Goal: Information Seeking & Learning: Learn about a topic

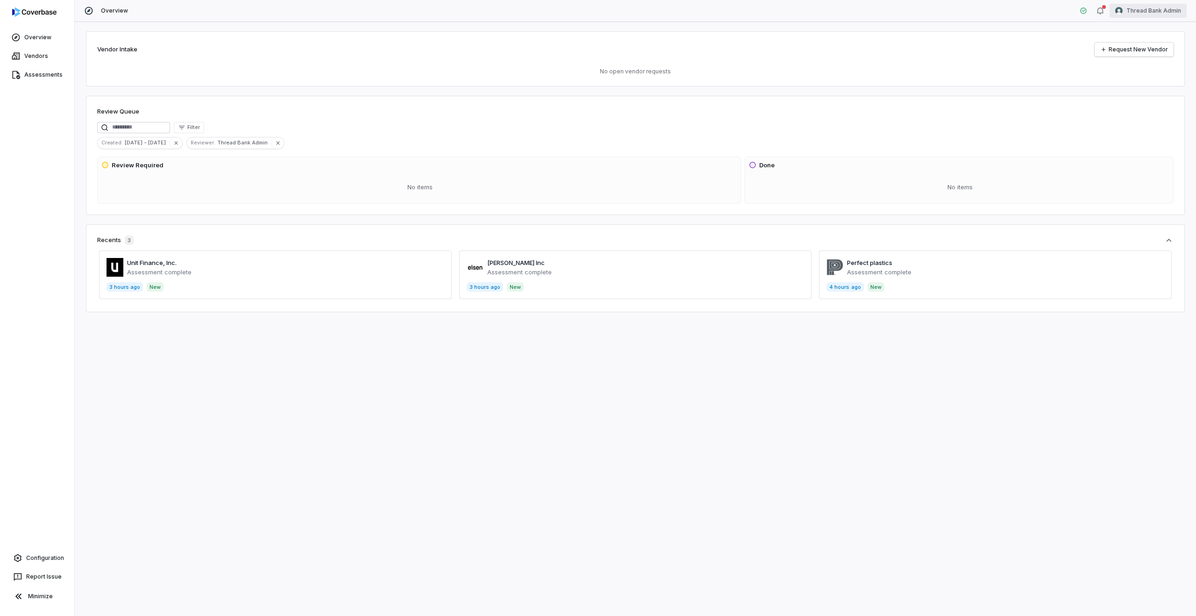
click at [1161, 7] on html "Overview Vendors Assessments Configuration Report Issue Minimize Overview Threa…" at bounding box center [598, 308] width 1196 height 616
click at [1150, 81] on div "Log out" at bounding box center [1146, 85] width 71 height 15
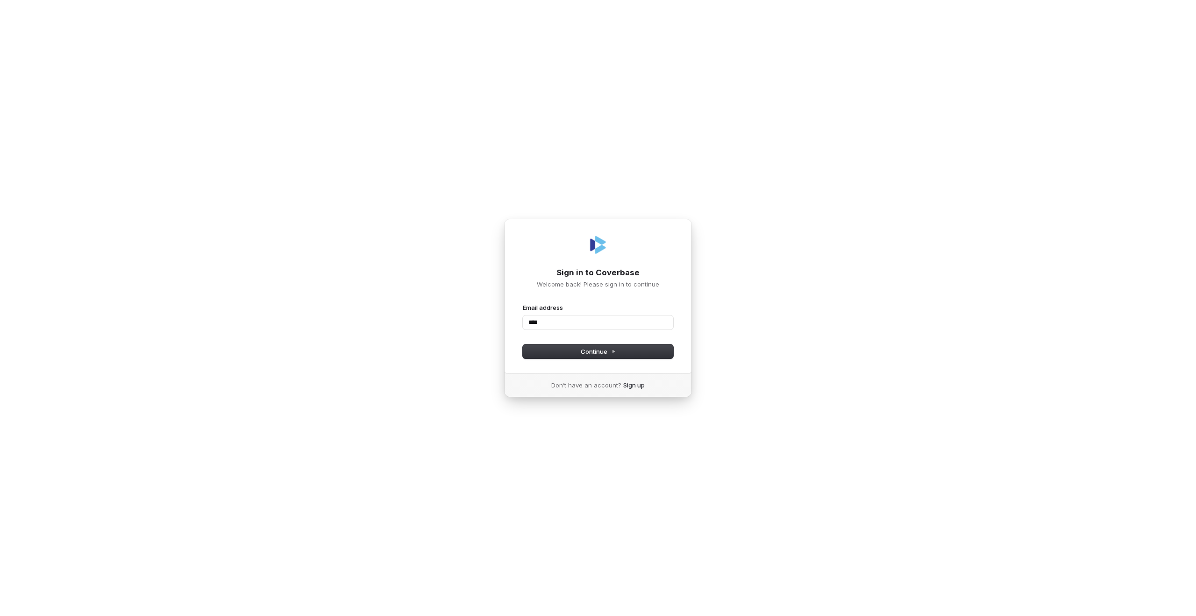
type input "****"
click at [665, 317] on input "Email address" at bounding box center [598, 322] width 150 height 14
click at [0, 615] on com-1password-button at bounding box center [0, 616] width 0 height 0
type input "**********"
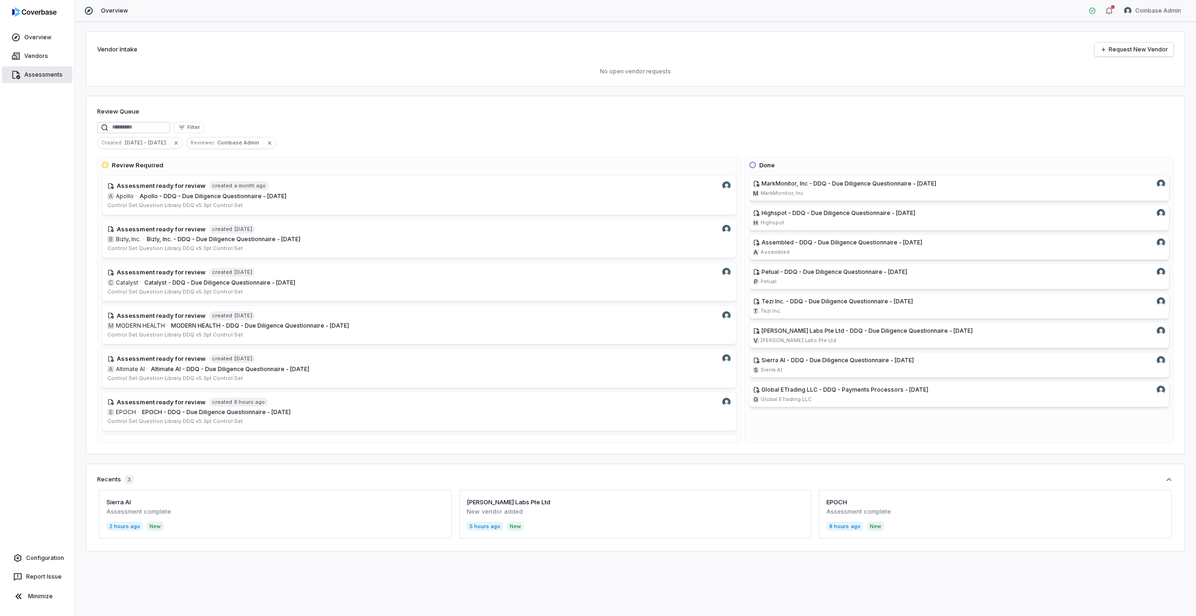
click at [38, 77] on link "Assessments" at bounding box center [37, 74] width 71 height 17
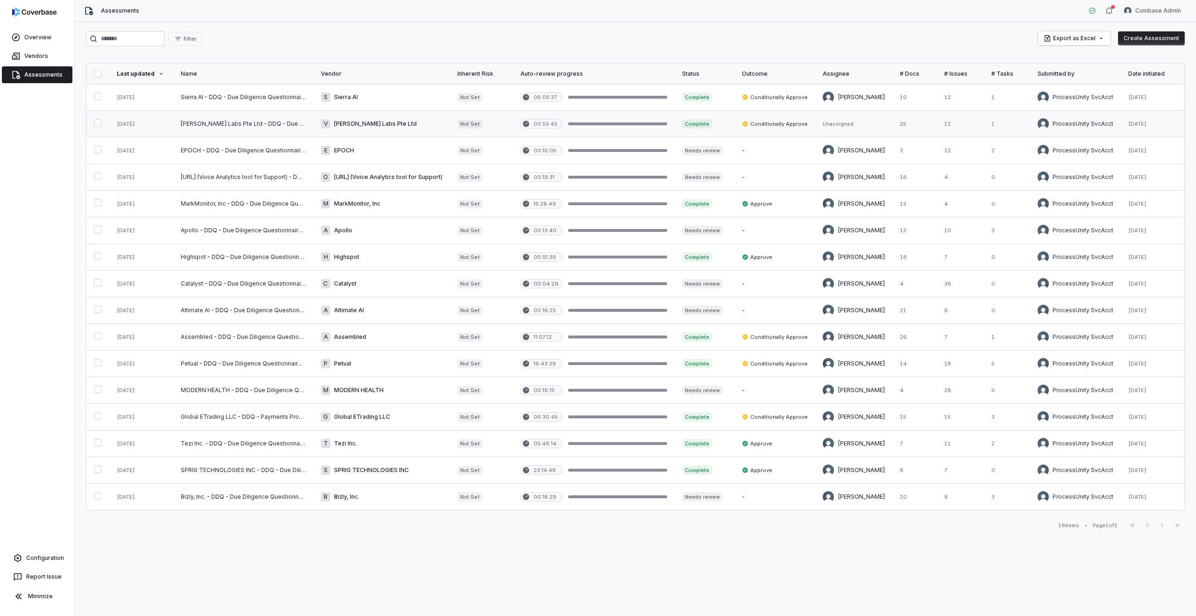
click at [399, 128] on link at bounding box center [381, 124] width 136 height 26
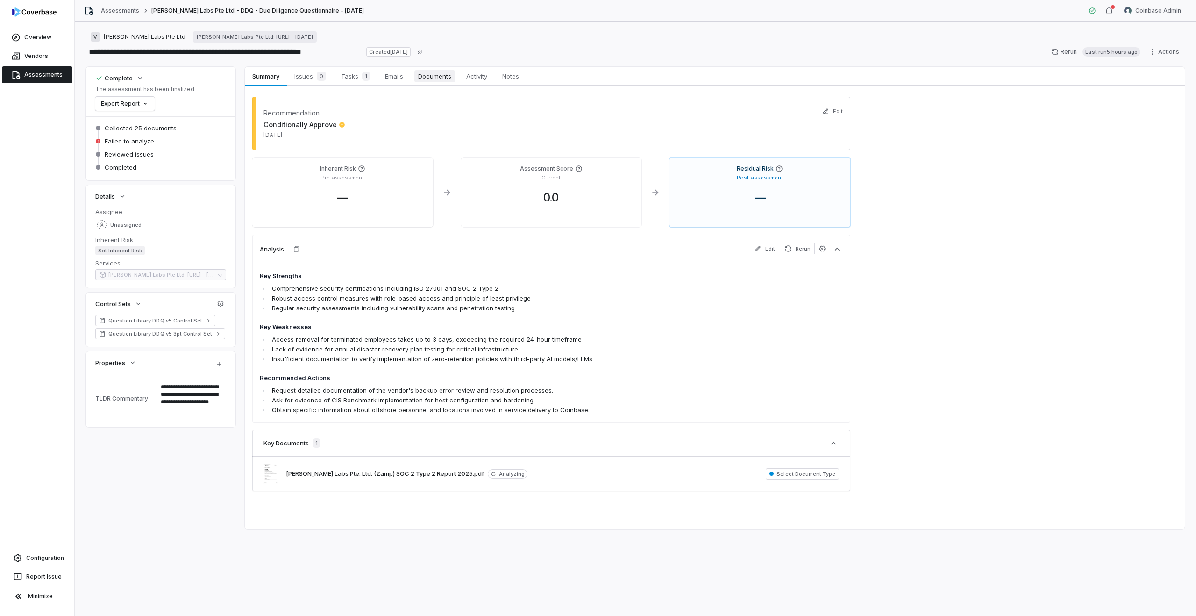
click at [420, 77] on span "Documents" at bounding box center [434, 76] width 41 height 12
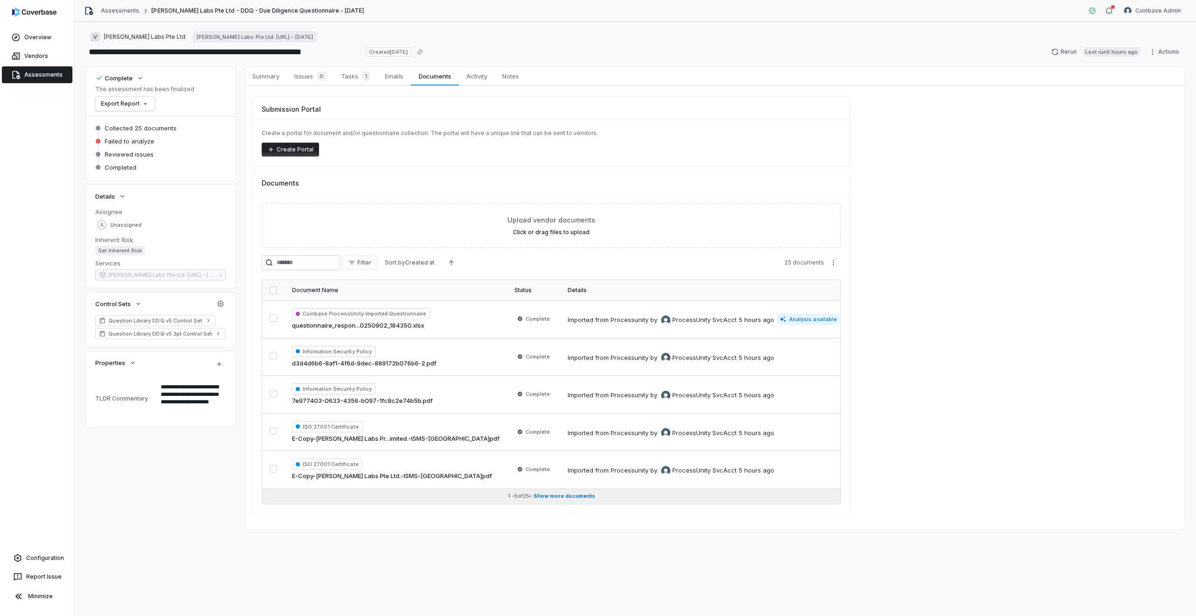
click at [579, 491] on button "1 - 5 of 25 • Show more documents" at bounding box center [551, 496] width 578 height 15
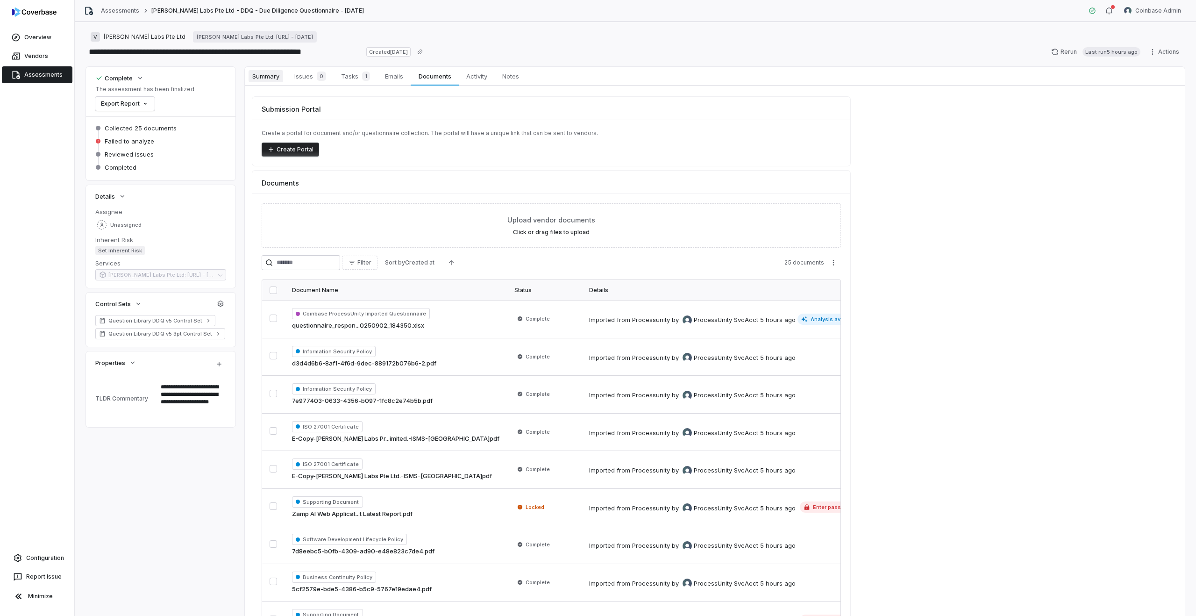
click at [267, 78] on span "Summary" at bounding box center [266, 76] width 35 height 12
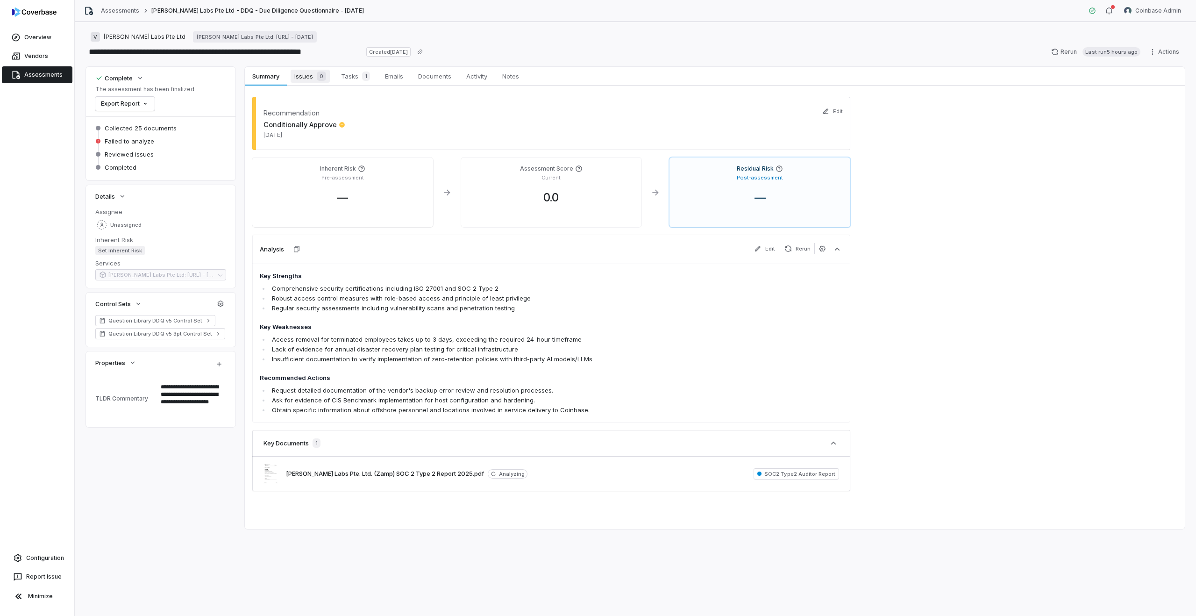
click at [306, 82] on span "Issues 0" at bounding box center [310, 76] width 39 height 13
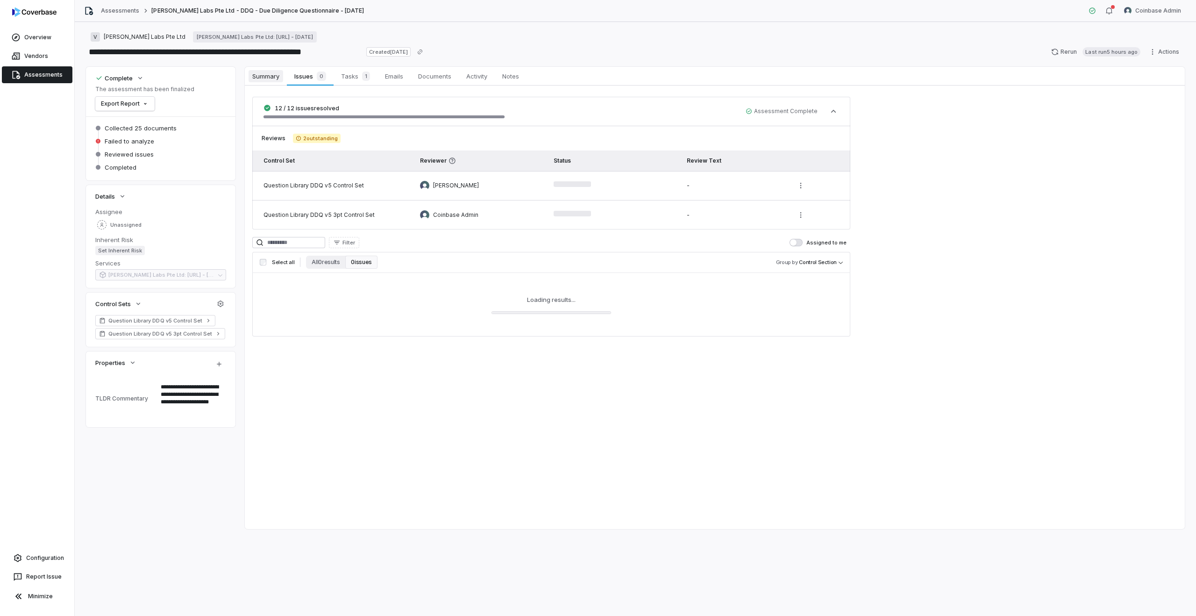
click at [265, 75] on span "Summary" at bounding box center [266, 76] width 35 height 12
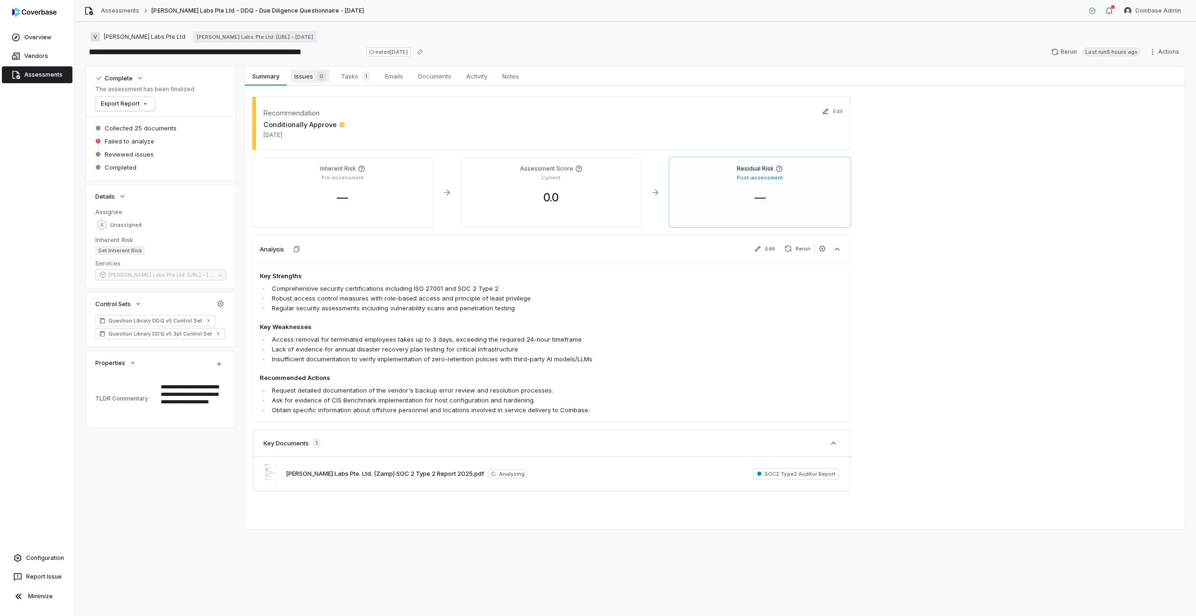
click at [295, 84] on link "Issues 0 Issues 0" at bounding box center [310, 76] width 47 height 19
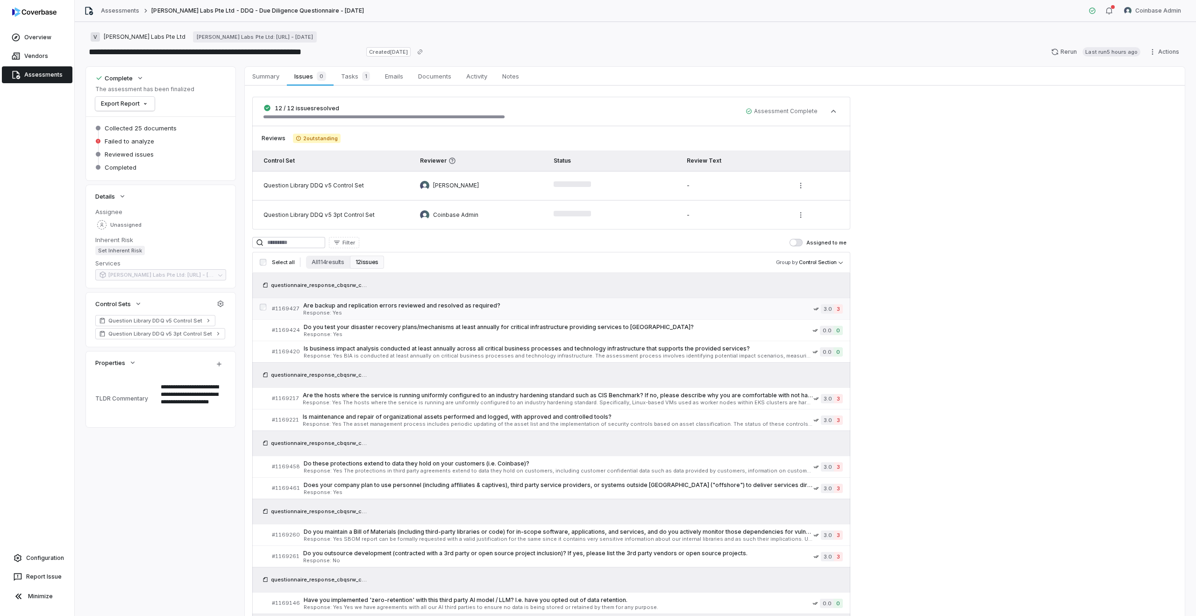
click at [360, 302] on span "Are backup and replication errors reviewed and resolved as required?" at bounding box center [558, 305] width 510 height 7
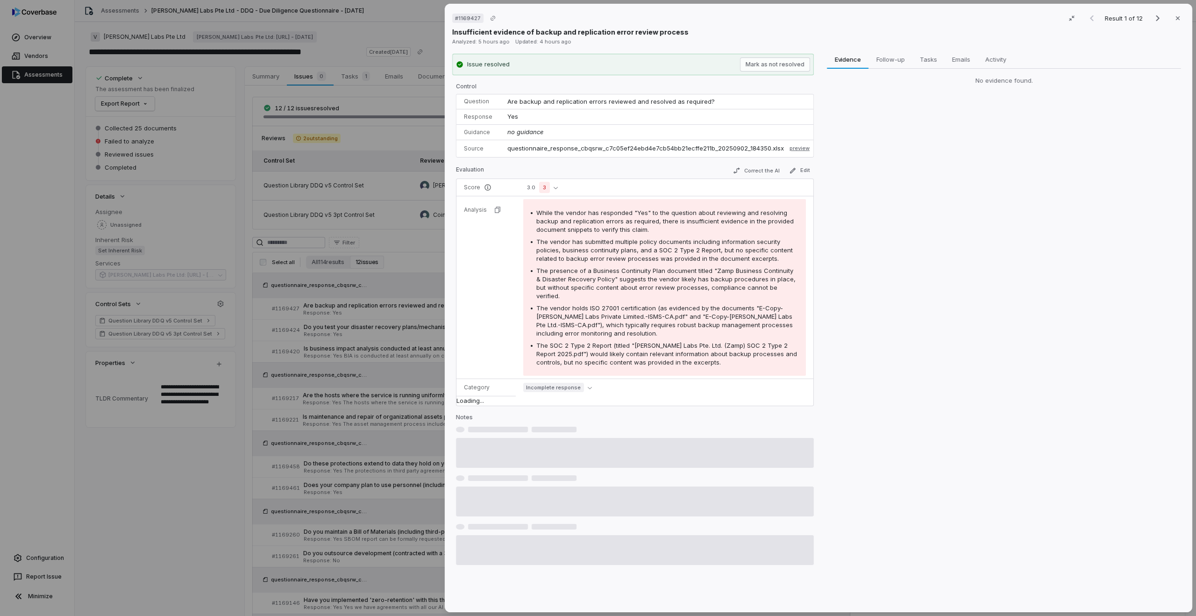
click at [371, 387] on div "# 1169427 Result 1 of 12 Close Insufficient evidence of backup and replication …" at bounding box center [598, 308] width 1196 height 616
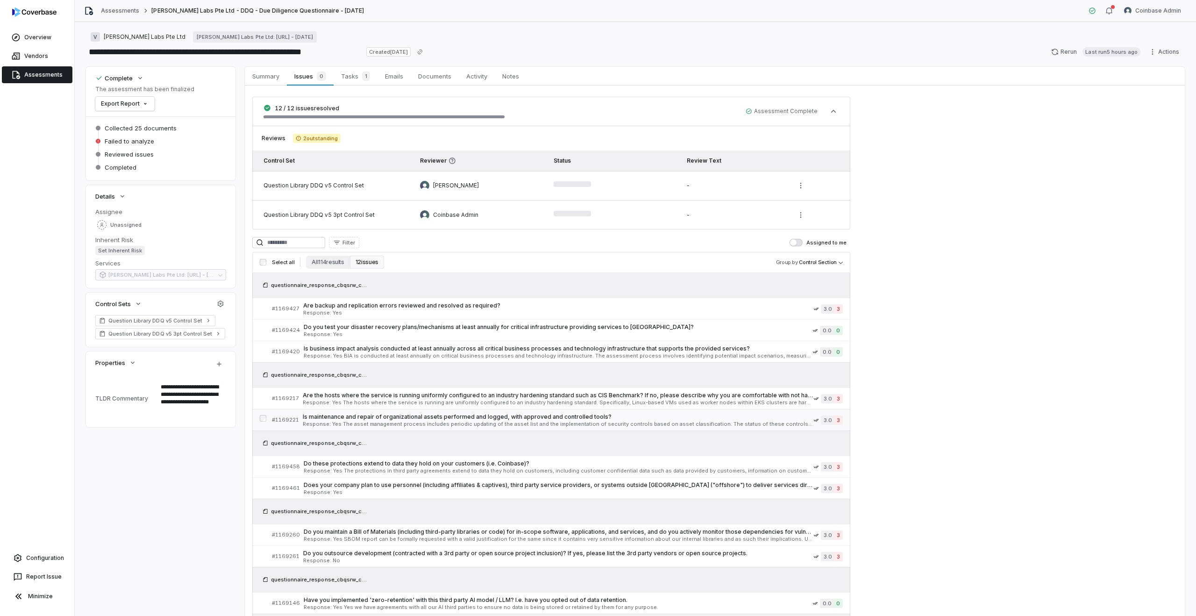
click at [392, 418] on span "Is maintenance and repair of organizational assets performed and logged, with a…" at bounding box center [558, 416] width 511 height 7
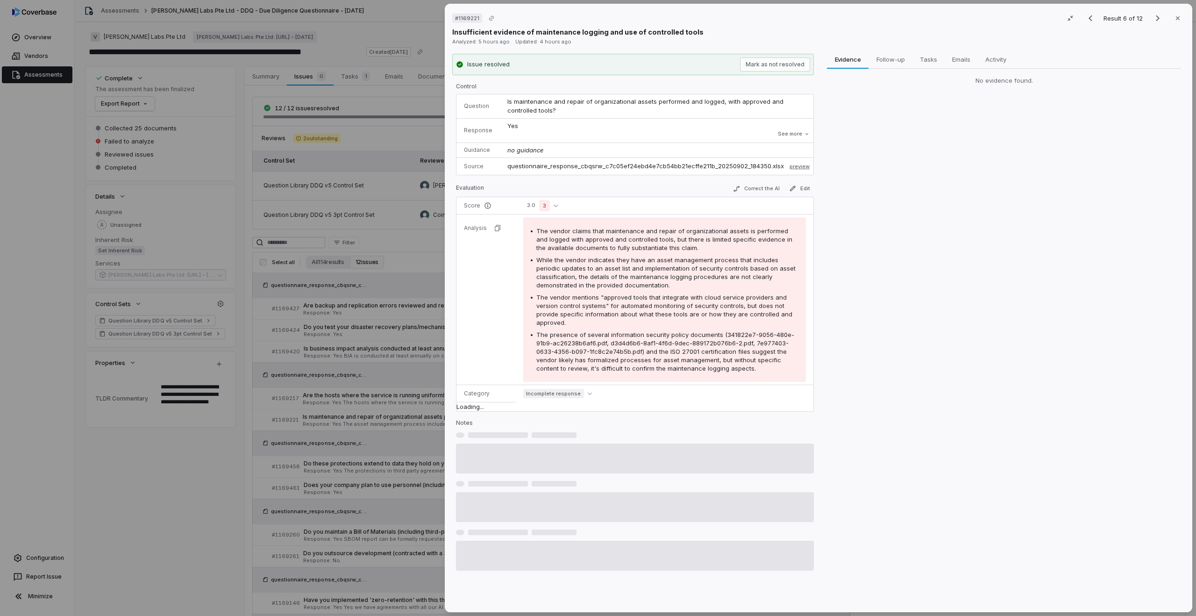
click at [382, 452] on div "# 1169221 Result 6 of 12 Close Insufficient evidence of maintenance logging and…" at bounding box center [598, 308] width 1196 height 616
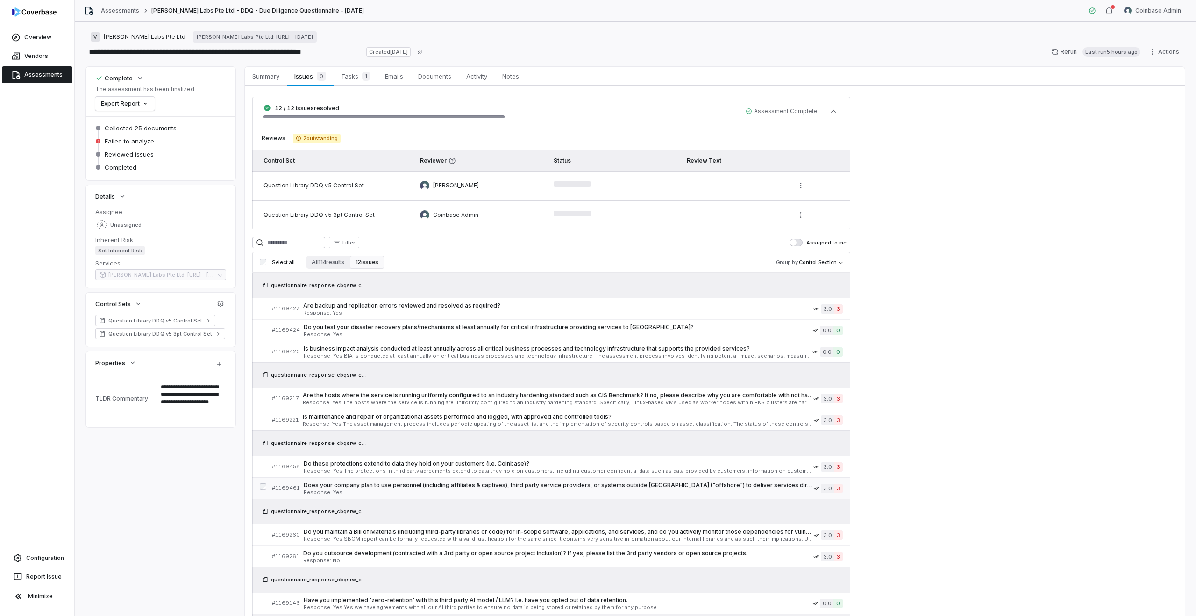
click at [398, 484] on span "Does your company plan to use personnel (including affiliates & captives), thir…" at bounding box center [559, 484] width 510 height 7
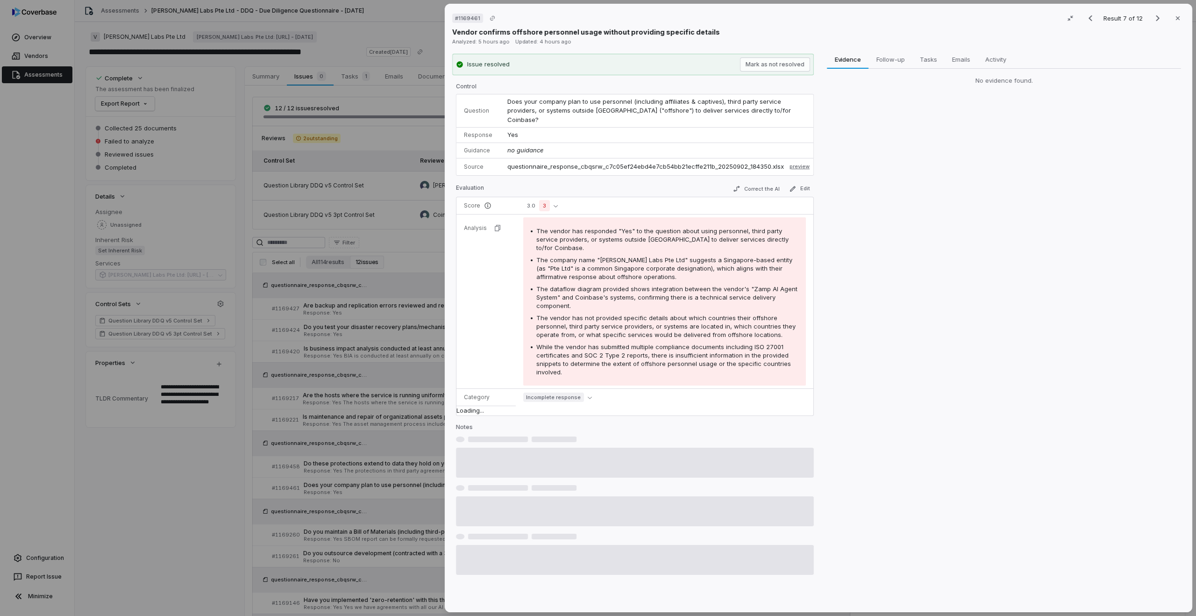
click at [381, 501] on div "# 1169461 Result 7 of 12 Close Vendor confirms offshore personnel usage without…" at bounding box center [598, 308] width 1196 height 616
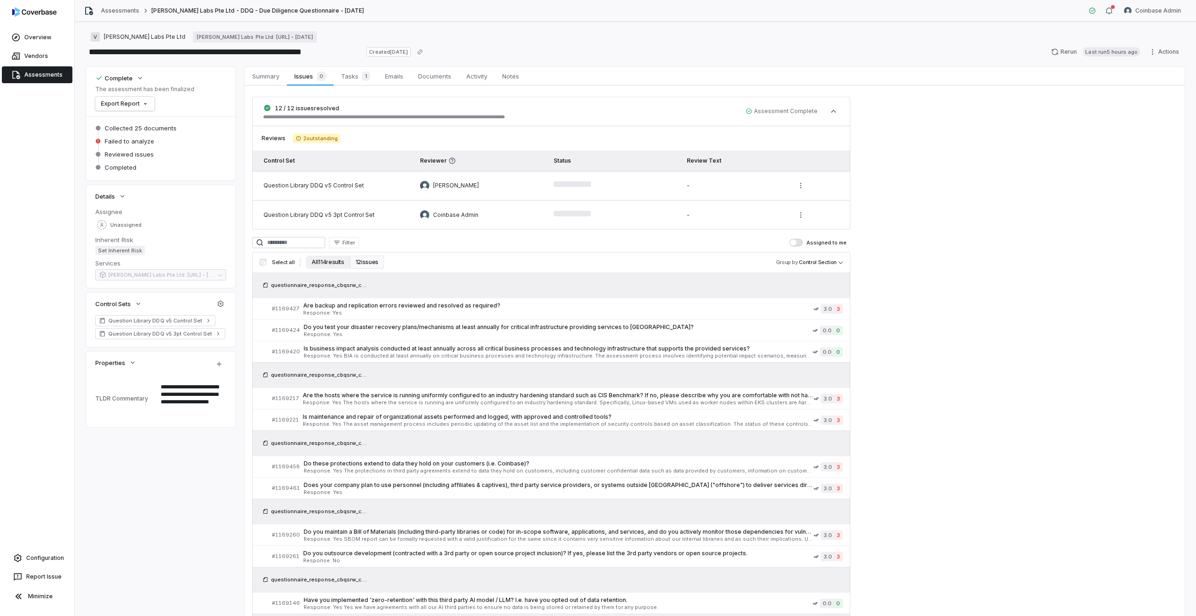
click at [328, 261] on button "All 114 results" at bounding box center [327, 262] width 43 height 13
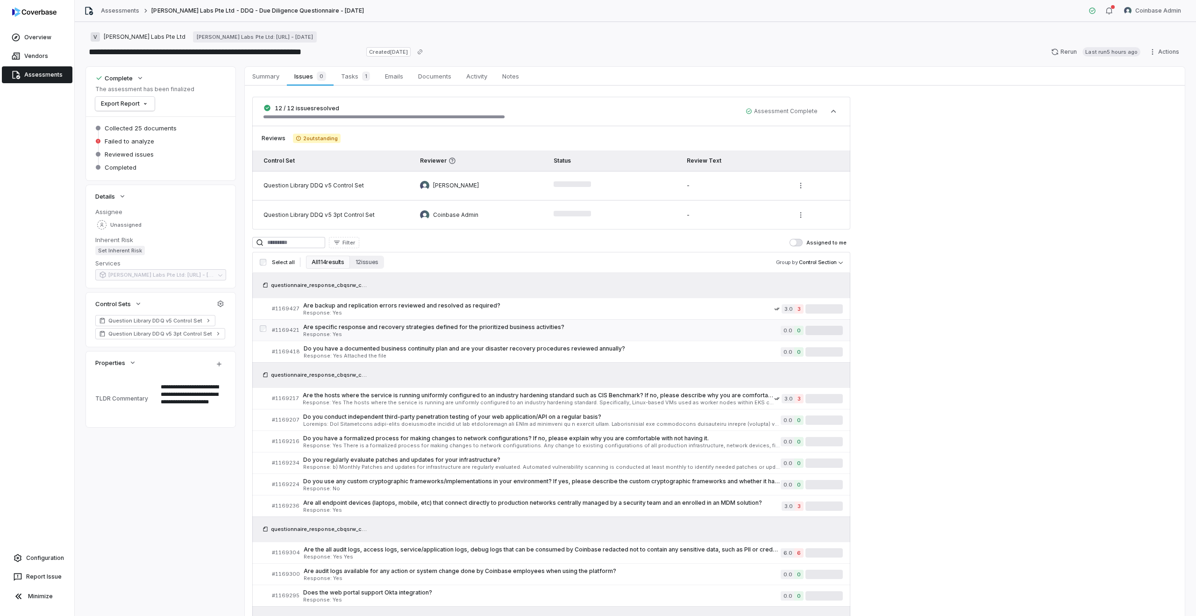
click at [425, 335] on span "Response: Yes" at bounding box center [541, 334] width 477 height 5
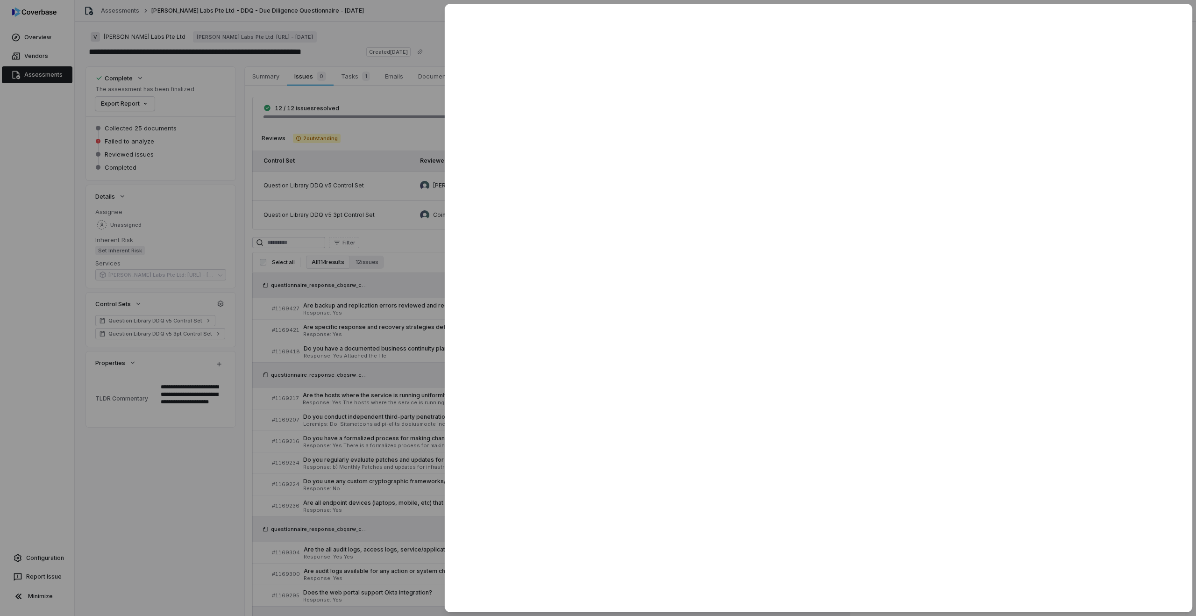
click at [374, 403] on div at bounding box center [598, 308] width 1196 height 616
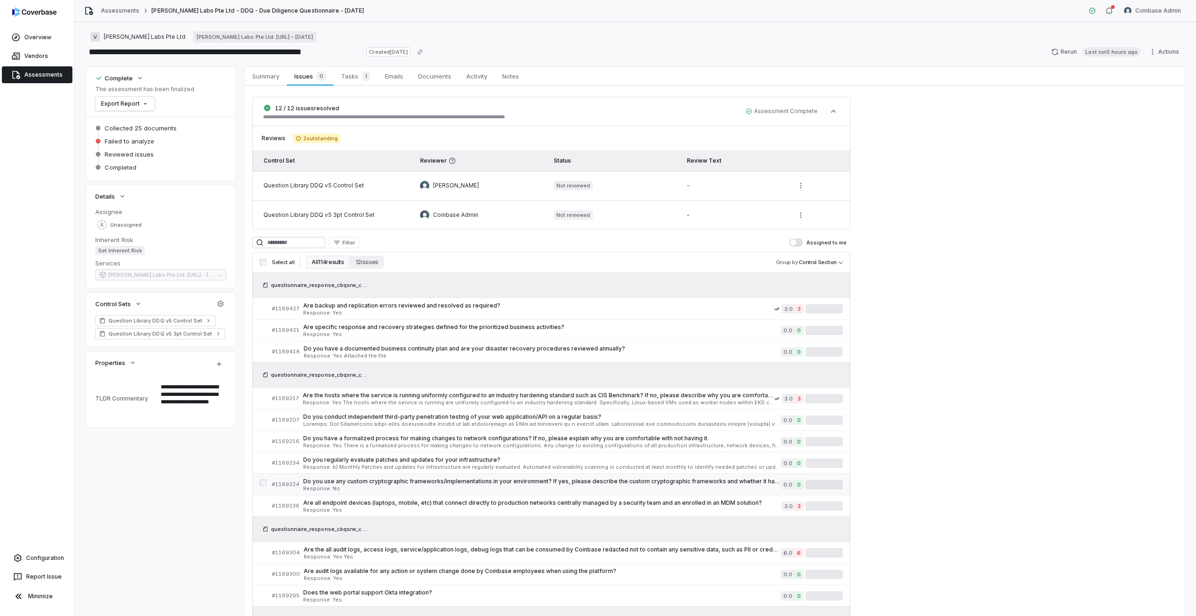
click at [421, 488] on span "Response: No" at bounding box center [541, 488] width 477 height 5
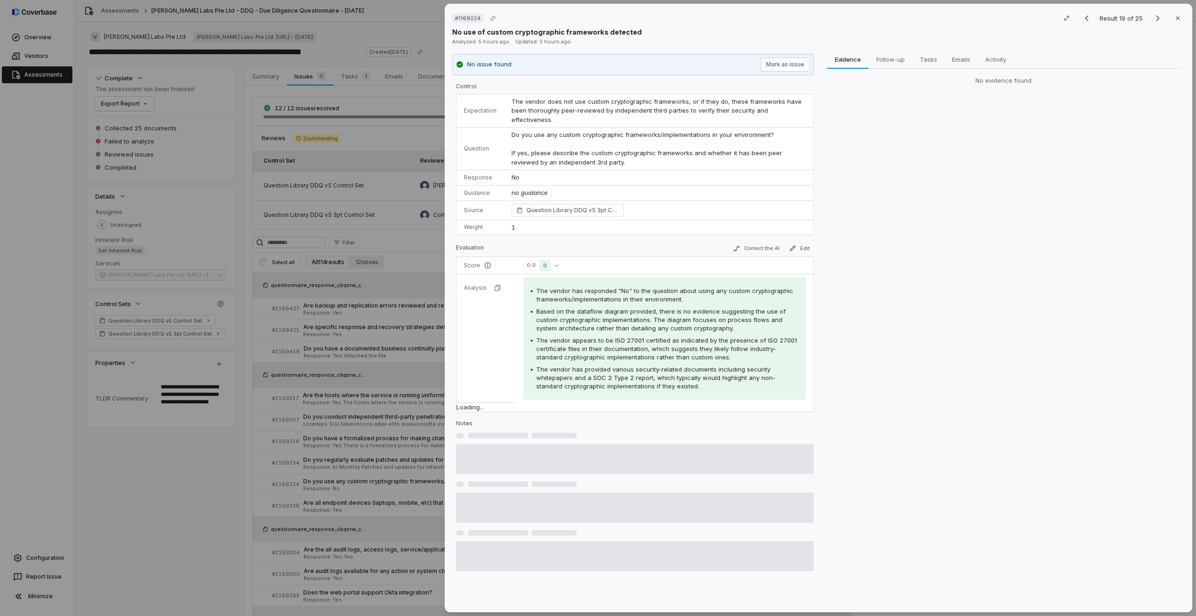
click at [378, 484] on div "# 1169224 Result 19 of 25 Close No use of custom cryptographic frameworks detec…" at bounding box center [598, 308] width 1196 height 616
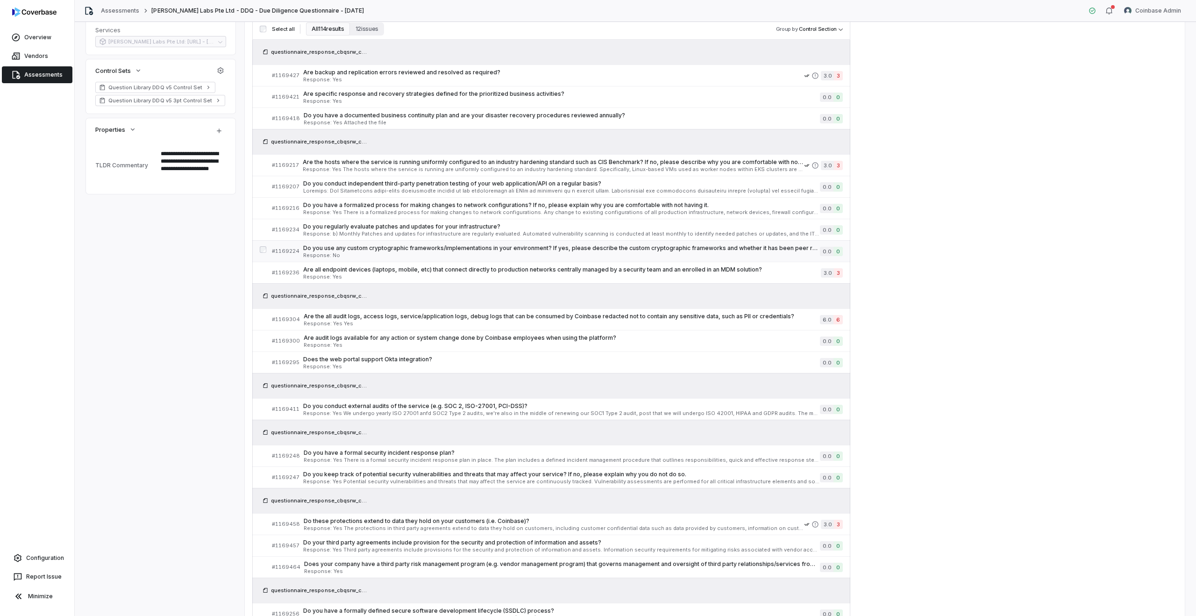
scroll to position [234, 0]
click at [373, 407] on span "Do you conduct external audits of the service (e.g. SOC 2, ISO-27001, PCI-DSS)?" at bounding box center [561, 404] width 517 height 7
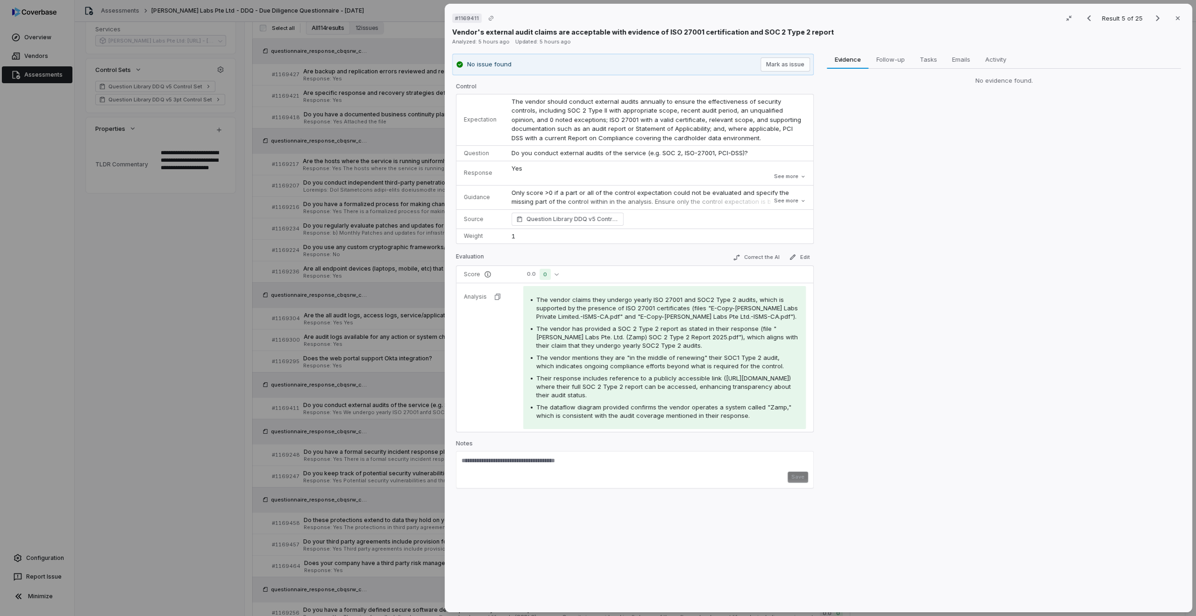
click at [377, 480] on div "# 1169411 Result 5 of 25 Close Vendor's external audit claims are acceptable wi…" at bounding box center [598, 308] width 1196 height 616
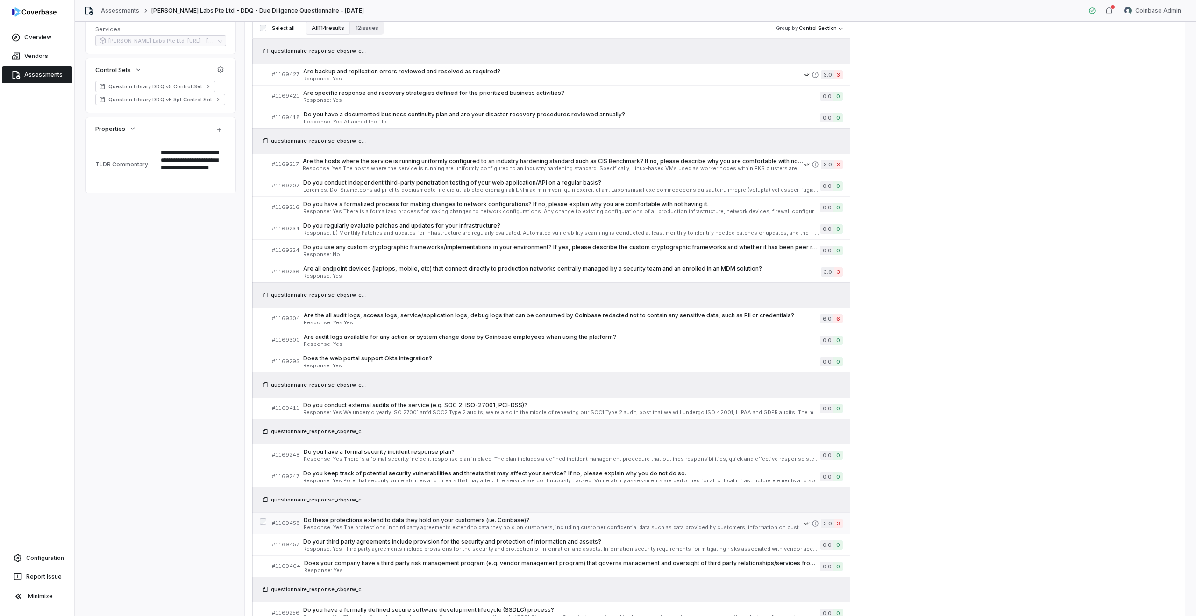
click at [376, 522] on span "Do these protections extend to data they hold on your customers (i.e. Coinbase)?" at bounding box center [554, 519] width 500 height 7
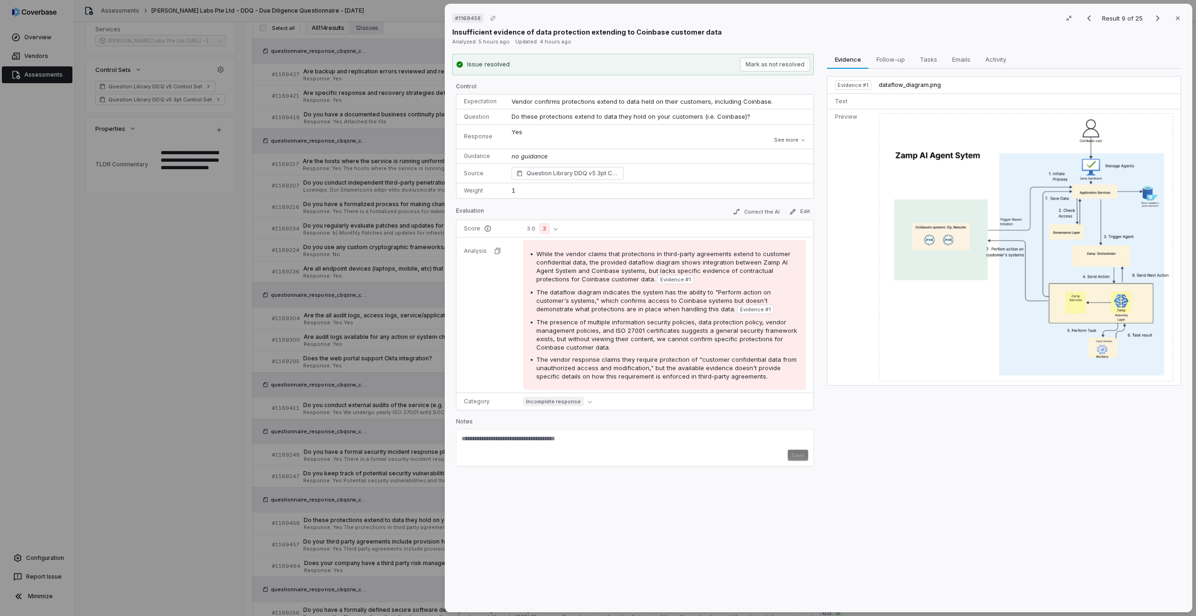
click at [378, 526] on div "# 1169458 Result 9 of 25 Close Insufficient evidence of data protection extendi…" at bounding box center [598, 308] width 1196 height 616
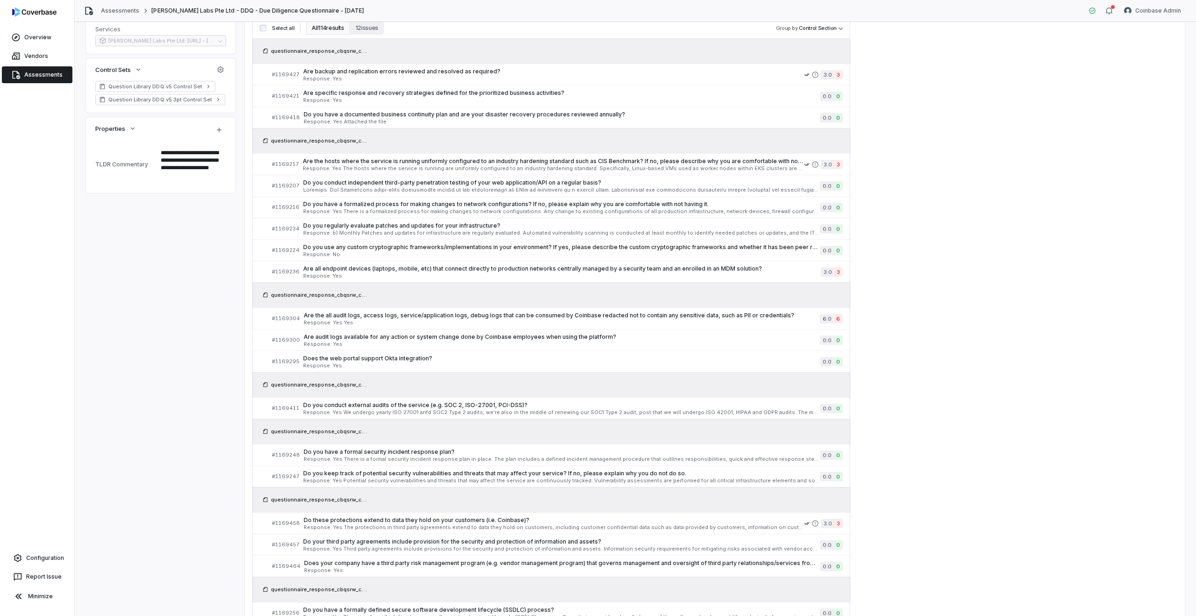
scroll to position [539, 0]
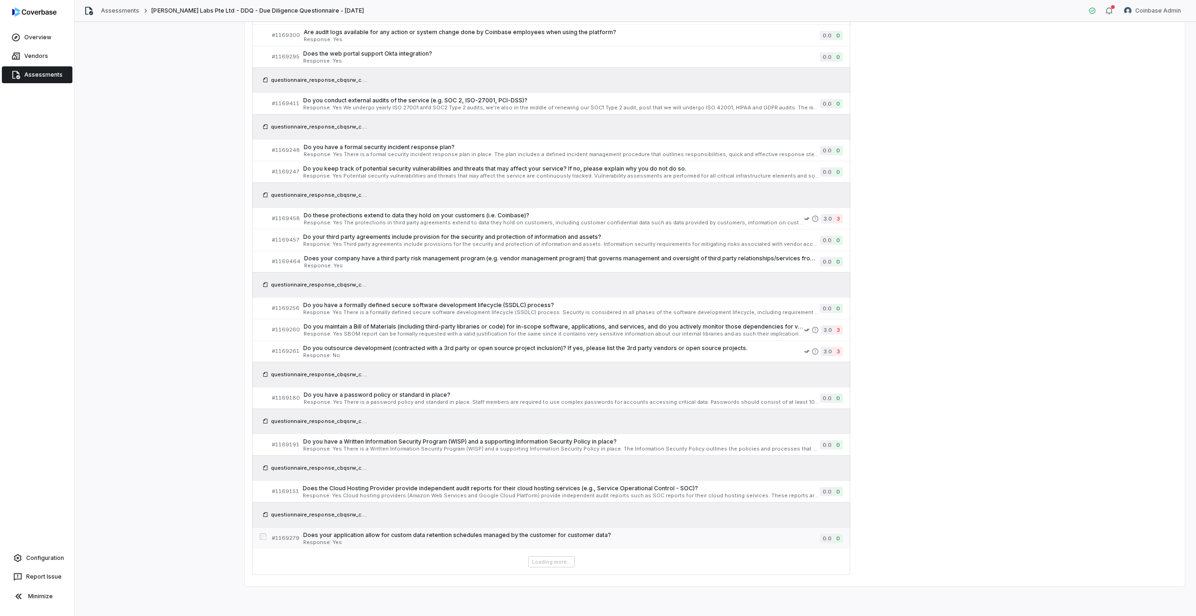
click at [363, 538] on div "questionnaire_response_cbqsrw_c7c05ef24ebd4e7cb54bb21ecffe211b_20250902_184350.…" at bounding box center [551, 141] width 598 height 814
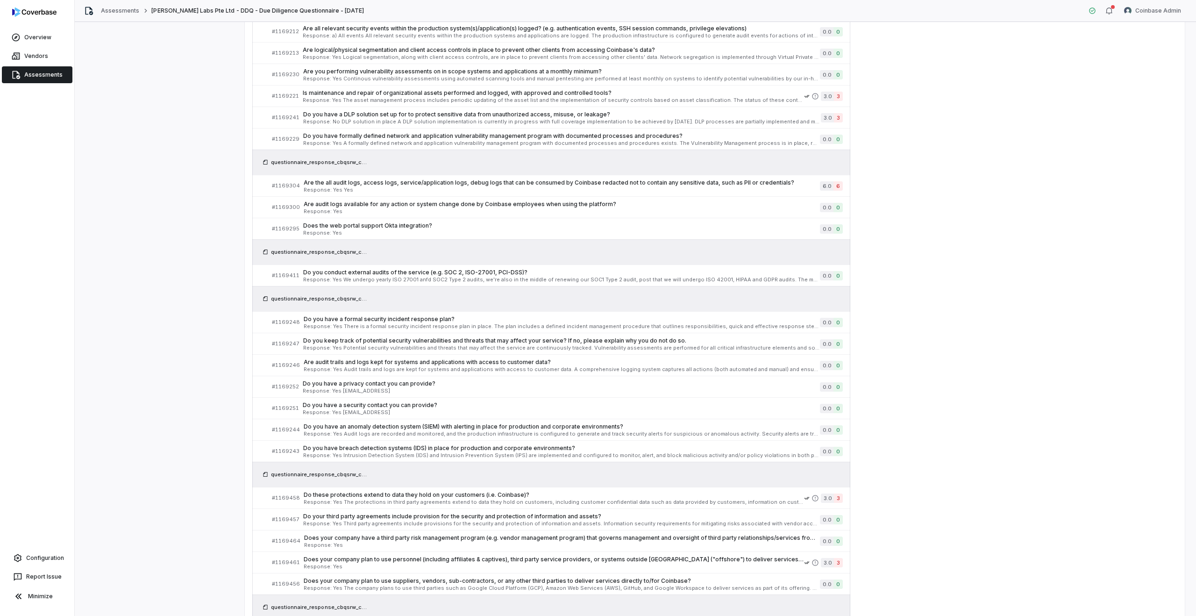
scroll to position [711, 0]
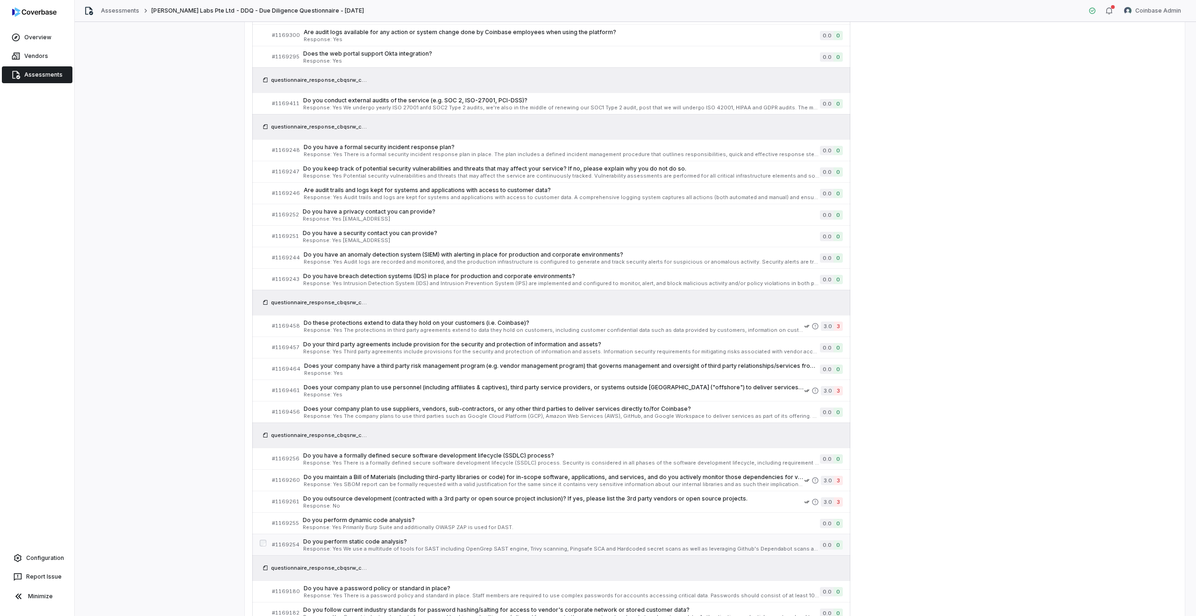
click at [349, 538] on span "Do you perform static code analysis?" at bounding box center [561, 541] width 517 height 7
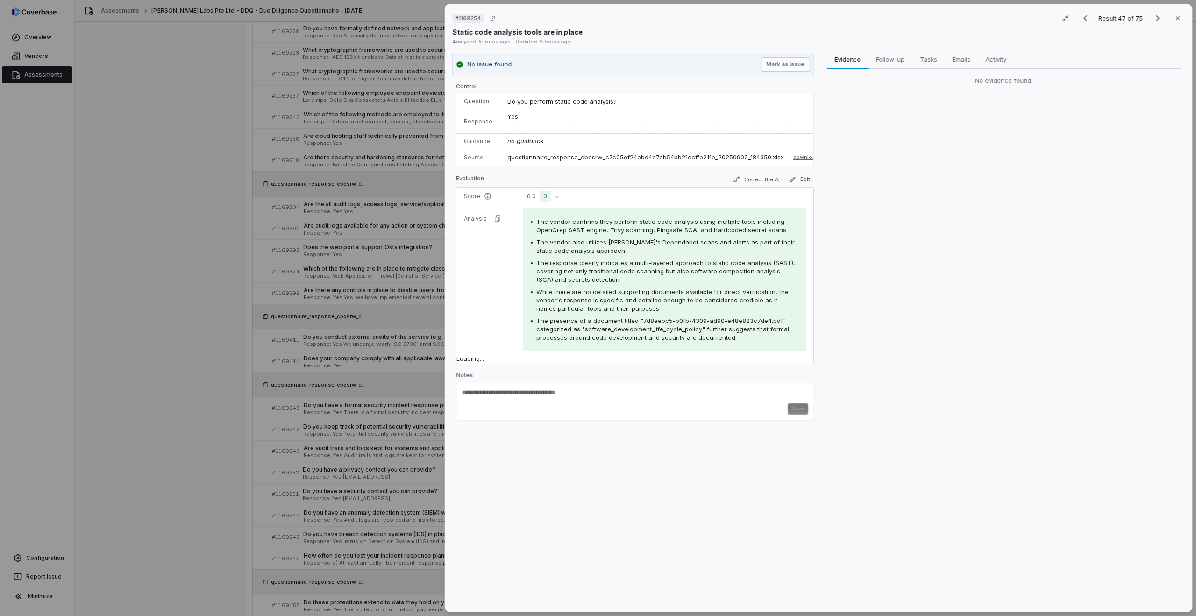
scroll to position [904, 0]
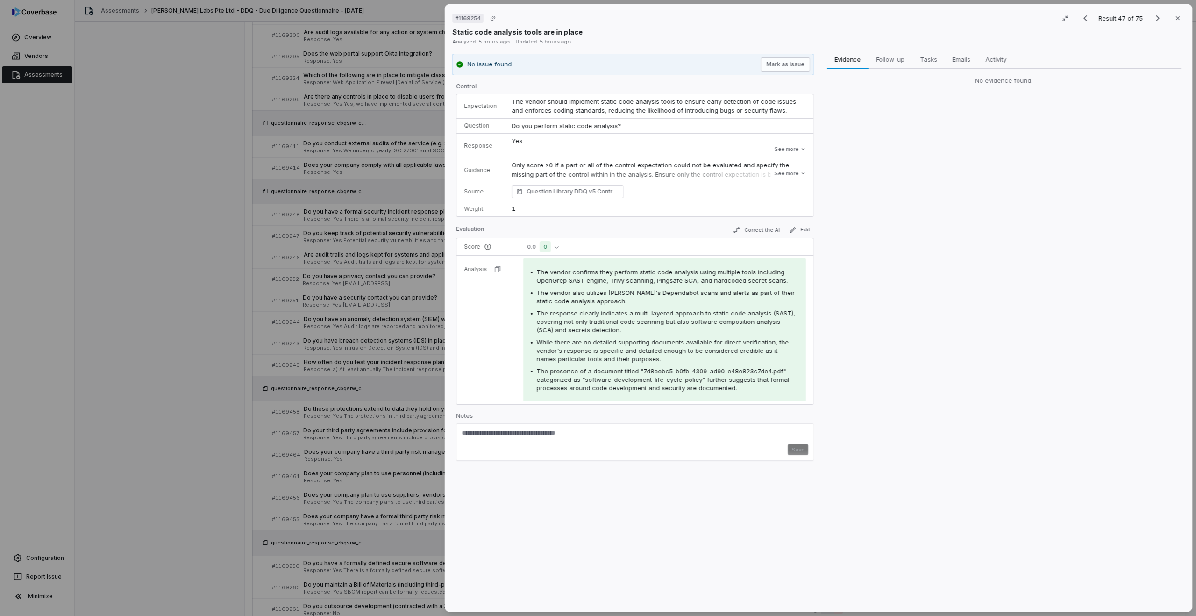
click at [384, 338] on div "# 1169254 Result 47 of 75 Close Static code analysis tools are in place Analyze…" at bounding box center [598, 308] width 1196 height 616
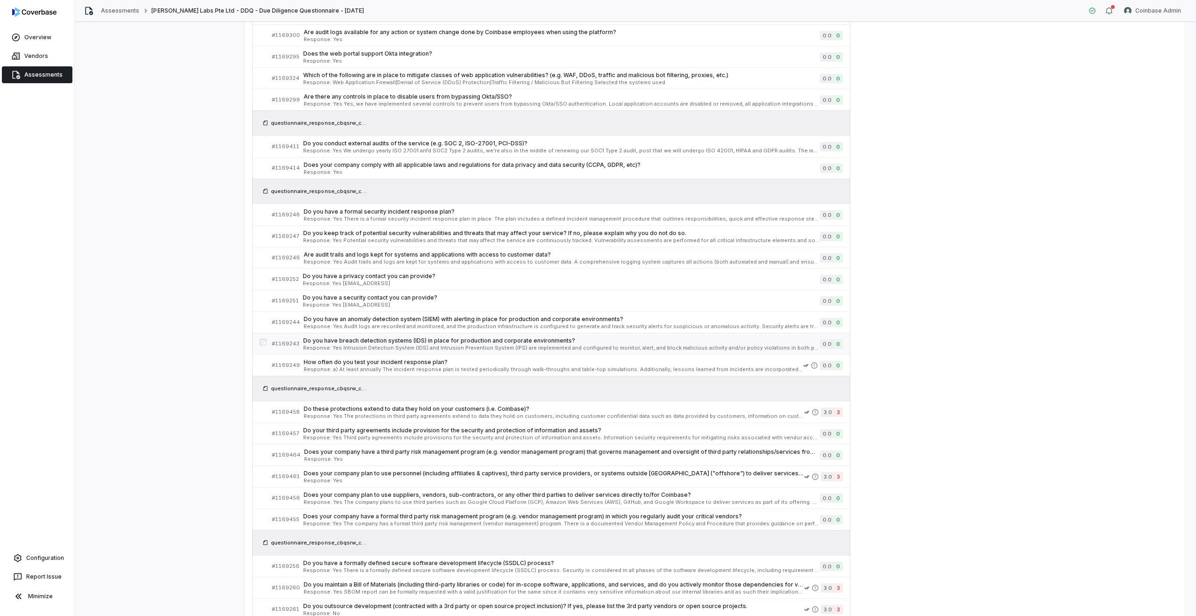
click at [360, 333] on link "# 1169243 Do you have breach detection systems (IDS) in place for production an…" at bounding box center [557, 343] width 571 height 21
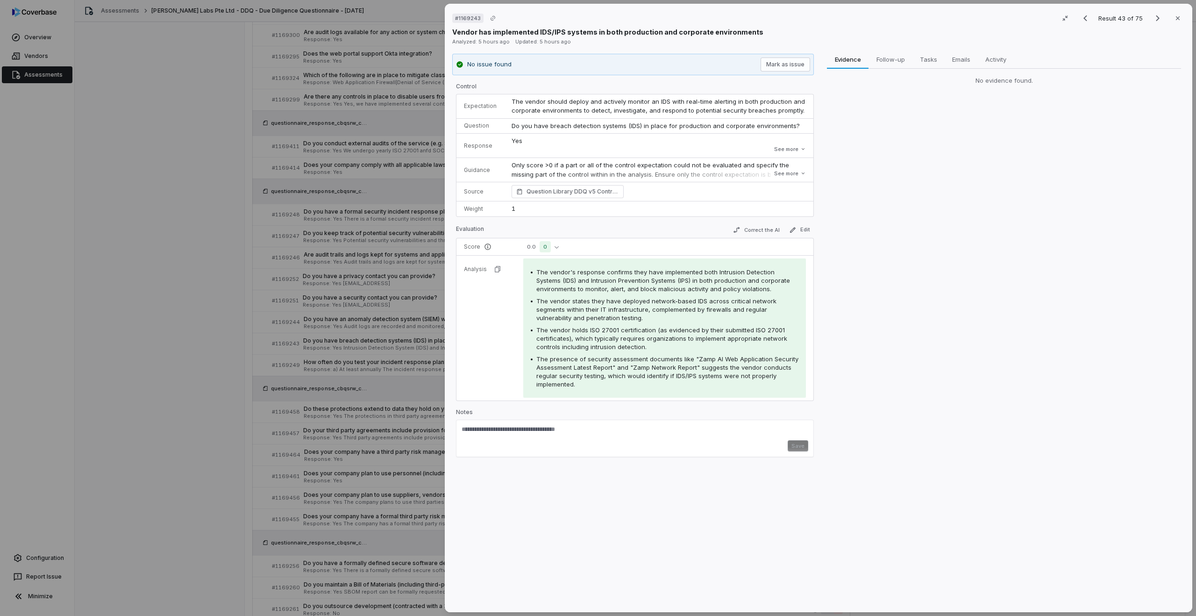
click at [348, 306] on div "# 1169243 Result 43 of 75 Close Vendor has implemented IDS/IPS systems in both …" at bounding box center [598, 308] width 1196 height 616
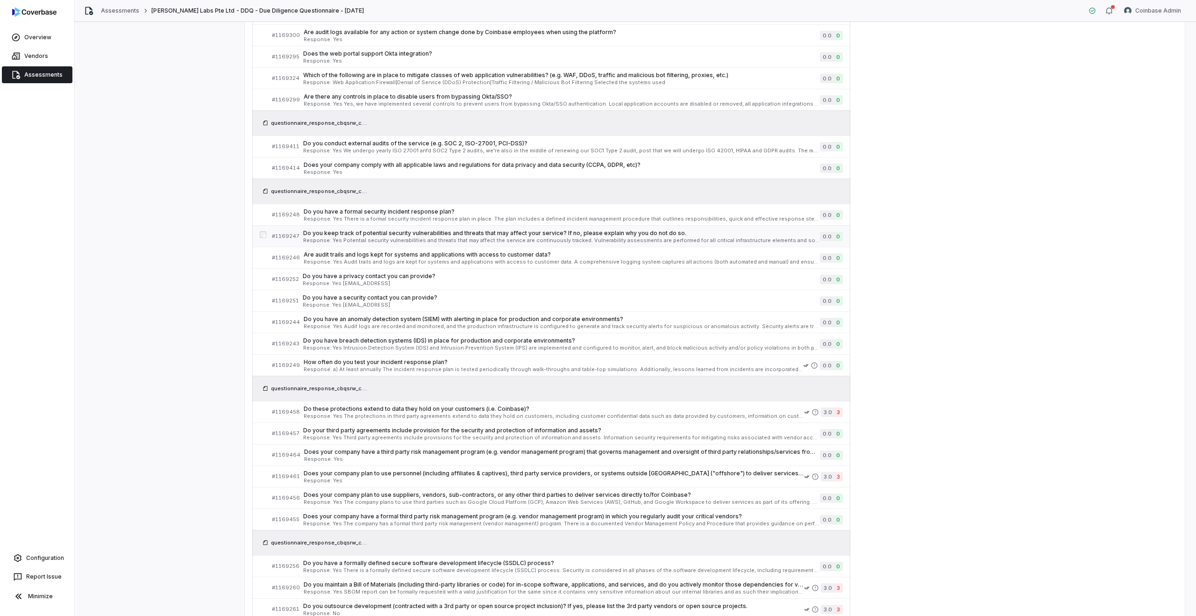
click at [379, 226] on link "# 1169247 Do you keep track of potential security vulnerabilities and threats t…" at bounding box center [557, 236] width 571 height 21
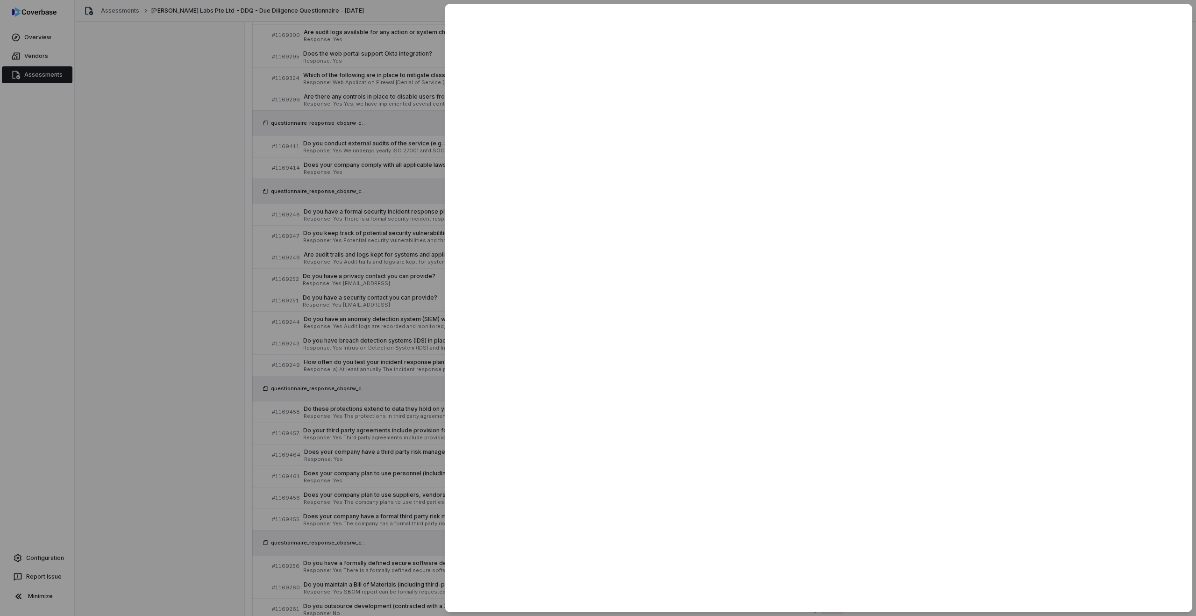
click at [415, 514] on div at bounding box center [598, 308] width 1196 height 616
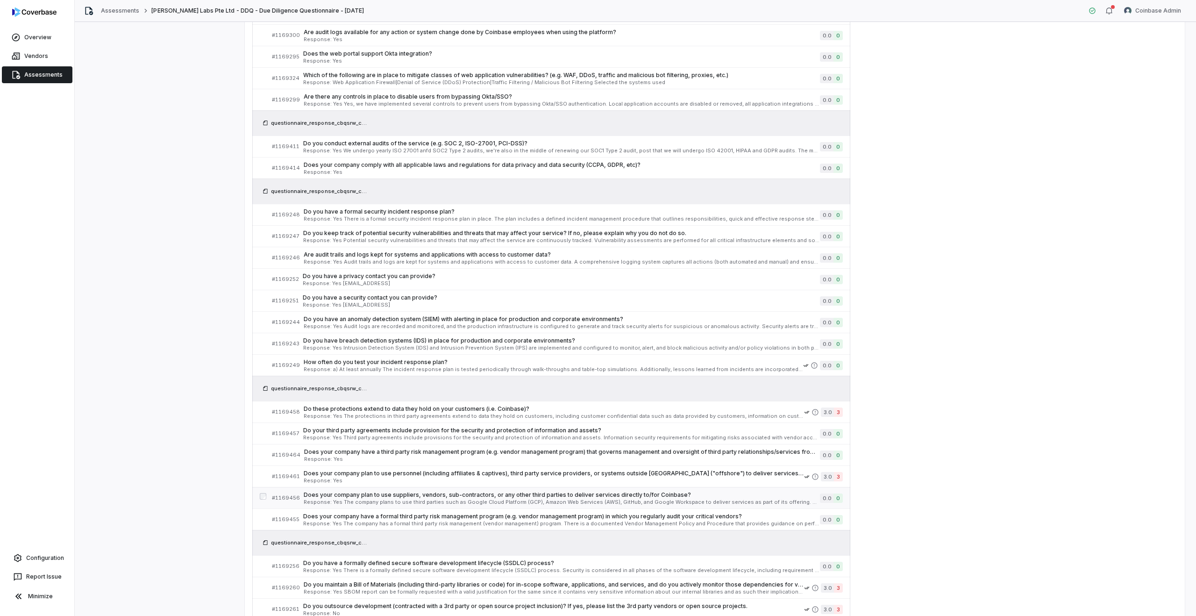
click at [392, 494] on span "Does your company plan to use suppliers, vendors, sub-contractors, or any other…" at bounding box center [562, 494] width 516 height 7
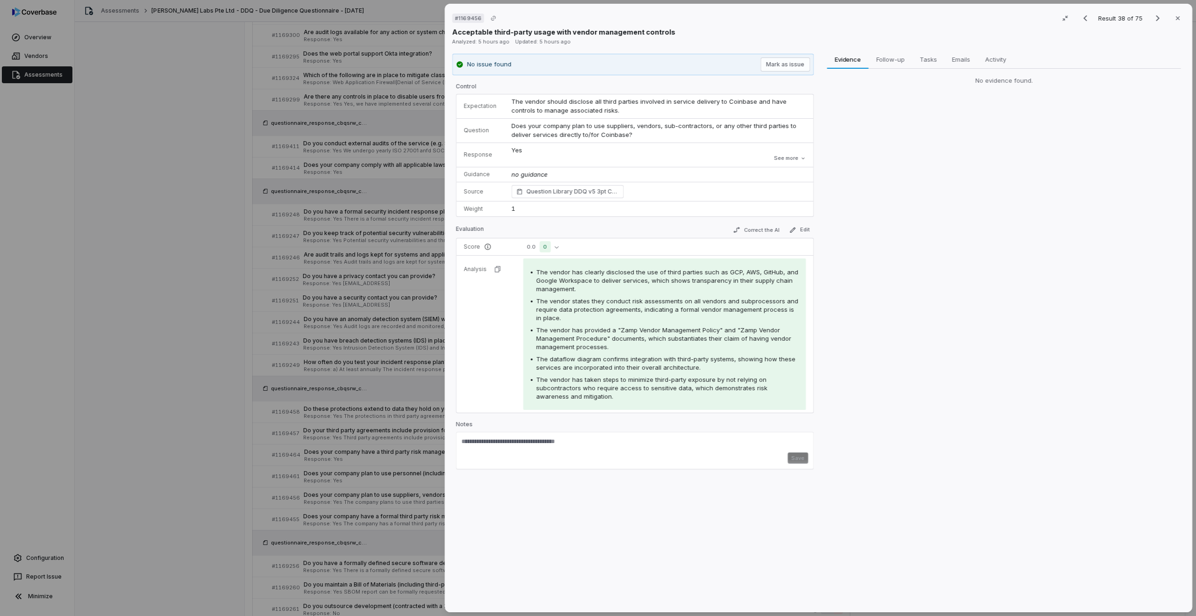
click at [626, 335] on span "The vendor has provided a "Zamp Vendor Management Policy" and "Zamp Vendor Mana…" at bounding box center [663, 338] width 255 height 24
click at [885, 69] on div "No evidence found." at bounding box center [1004, 81] width 354 height 24
click at [888, 57] on span "Follow-up" at bounding box center [891, 59] width 36 height 12
click at [855, 58] on span "Evidence" at bounding box center [848, 59] width 34 height 12
click at [963, 58] on span "Emails" at bounding box center [961, 59] width 26 height 12
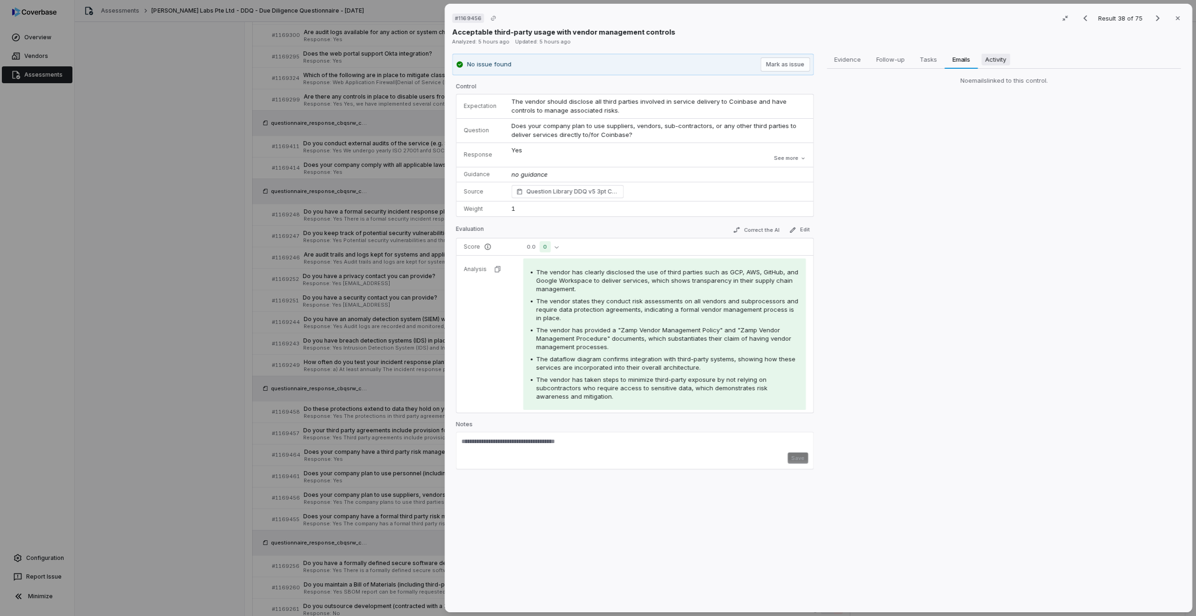
click at [995, 59] on span "Activity" at bounding box center [996, 59] width 28 height 12
click at [850, 57] on span "Evidence" at bounding box center [848, 59] width 34 height 12
click at [396, 288] on div "# 1169456 Result 38 of 75 Close Acceptable third-party usage with vendor manage…" at bounding box center [598, 308] width 1196 height 616
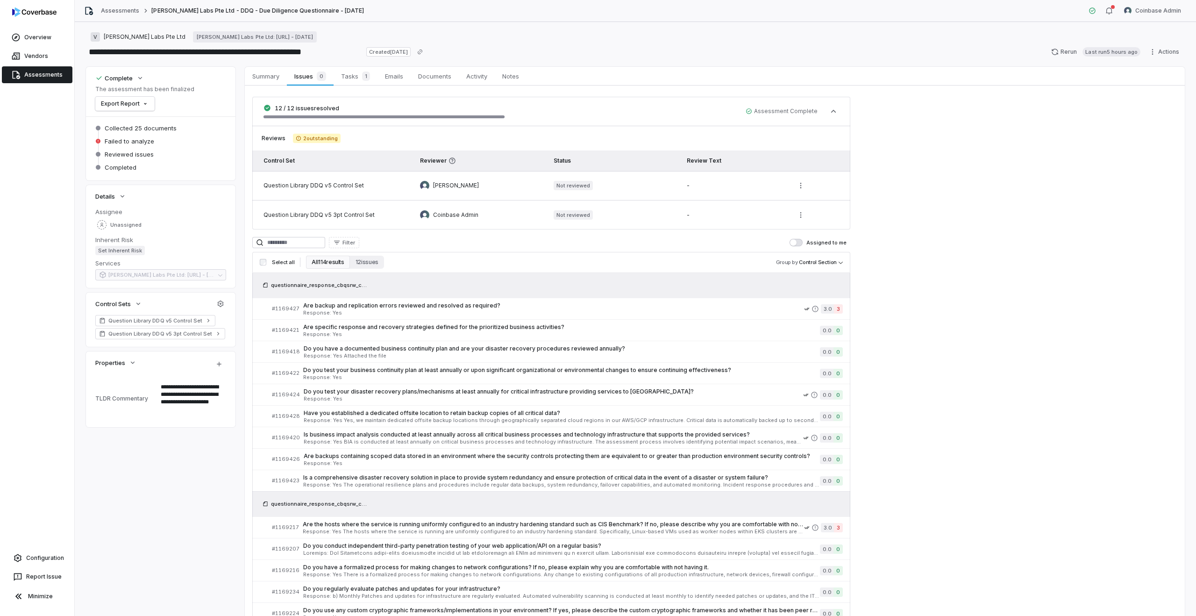
type textarea "*"
